Goal: Transaction & Acquisition: Purchase product/service

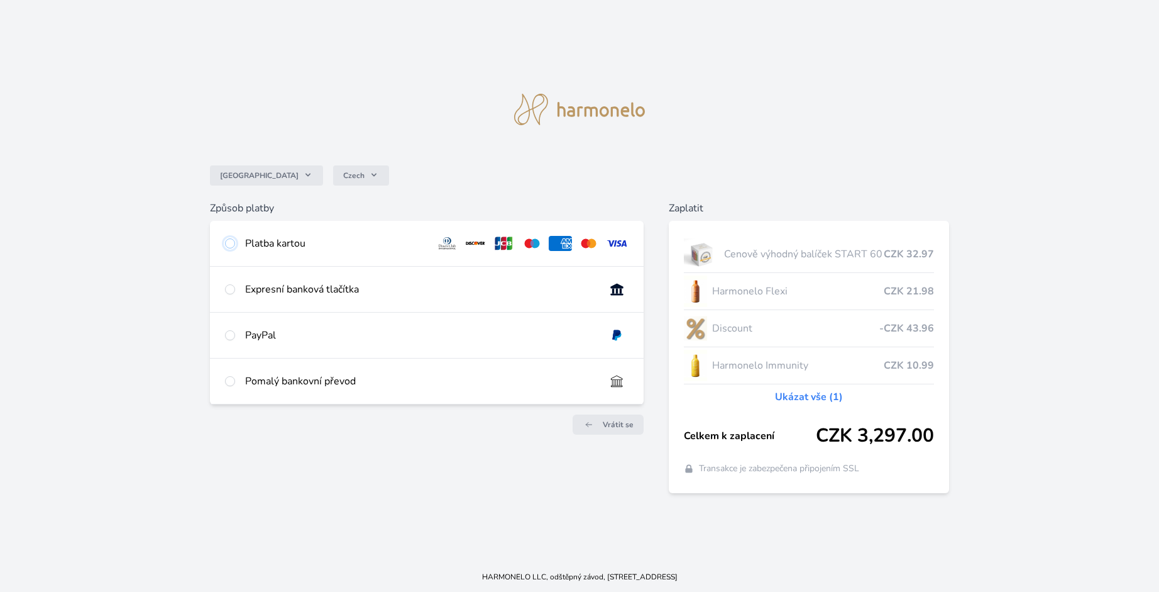
click at [231, 244] on input "radio" at bounding box center [230, 243] width 10 height 10
radio input "true"
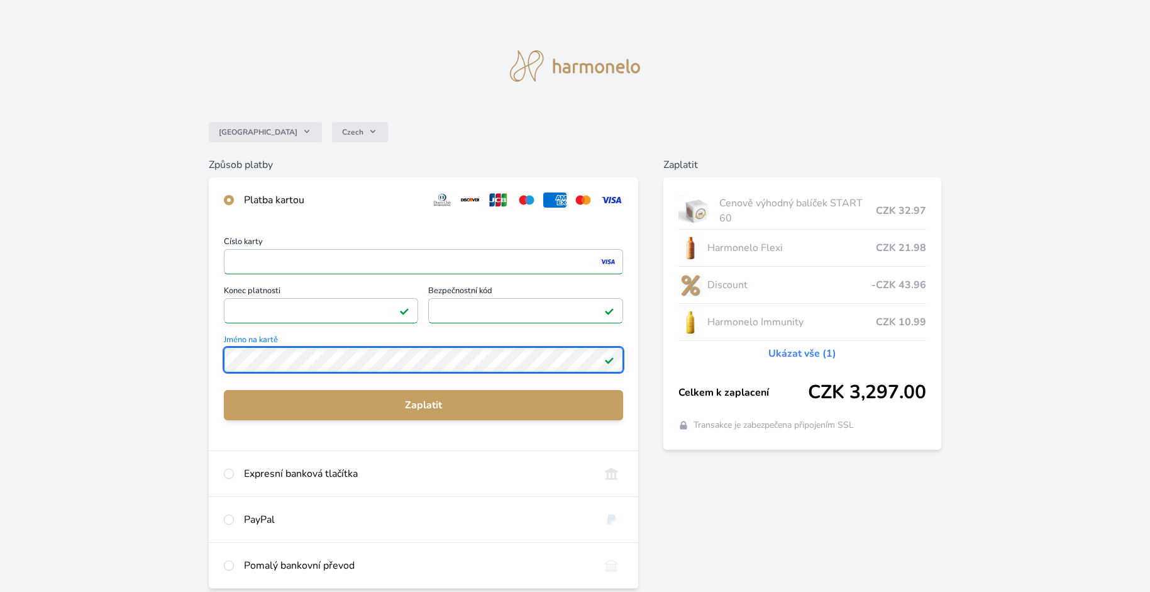
click at [199, 361] on div "Česko Czech Způsob platby Platba kartou Číslo karty <p>Your browser does not su…" at bounding box center [575, 327] width 1150 height 654
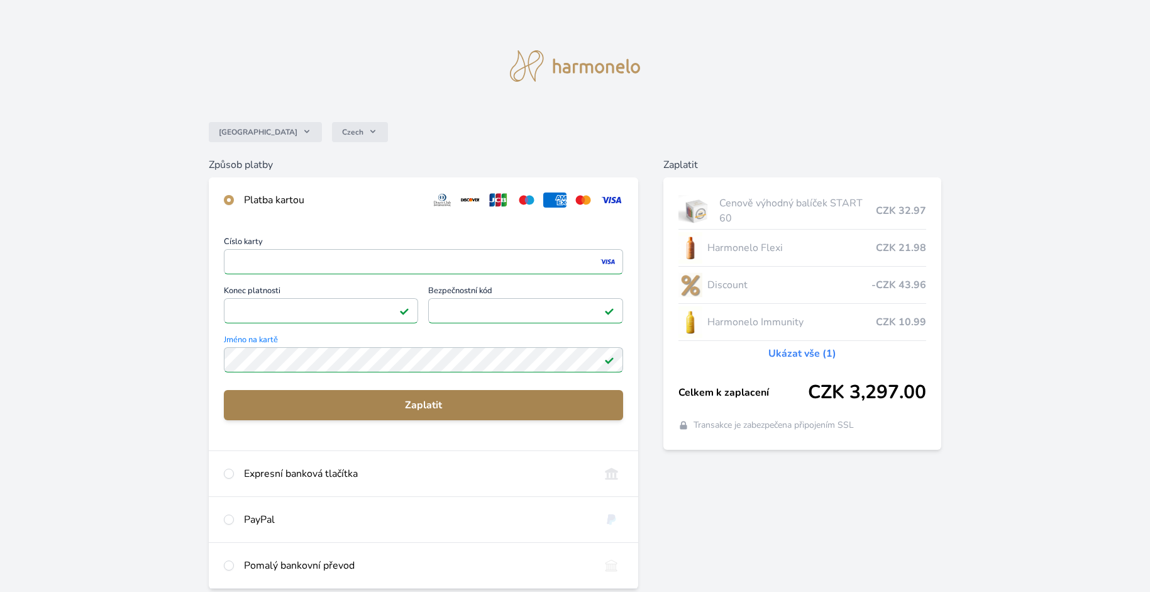
click at [388, 406] on span "Zaplatit" at bounding box center [424, 404] width 380 height 15
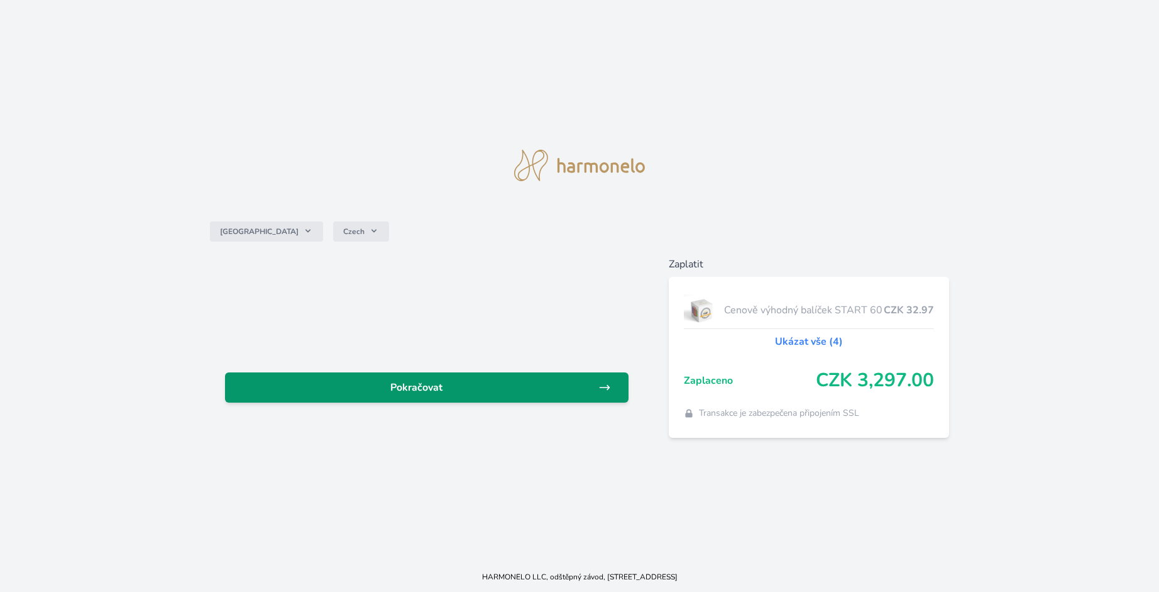
click at [418, 390] on span "Pokračovat" at bounding box center [416, 387] width 363 height 15
